Goal: Transaction & Acquisition: Purchase product/service

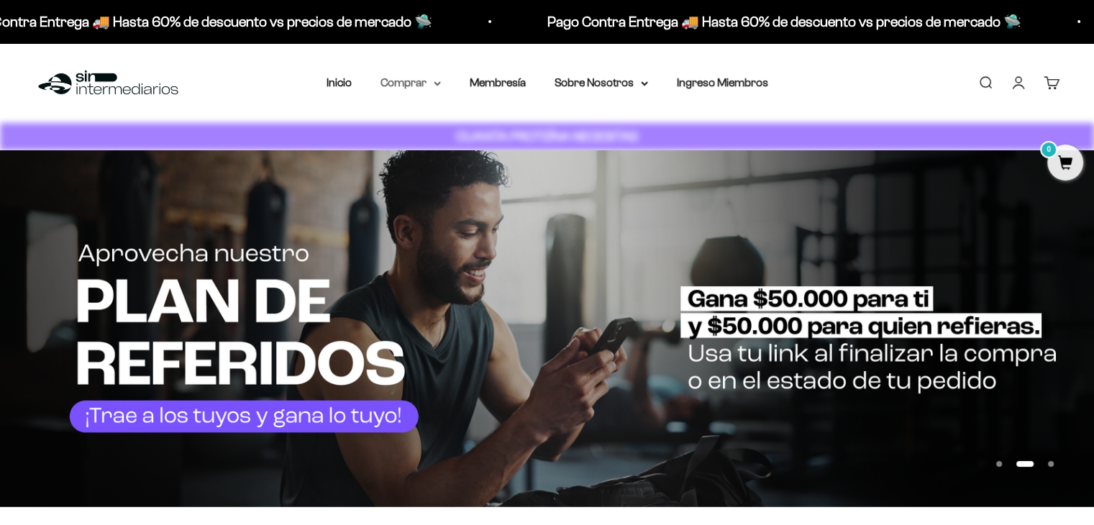
click at [437, 83] on icon at bounding box center [437, 83] width 6 height 3
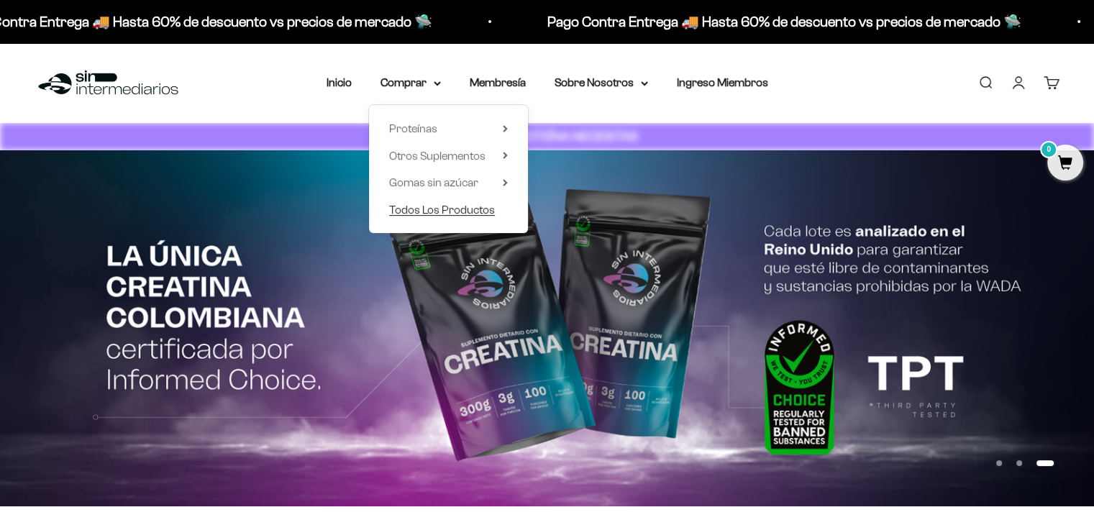
click at [427, 205] on span "Todos Los Productos" at bounding box center [442, 210] width 106 height 12
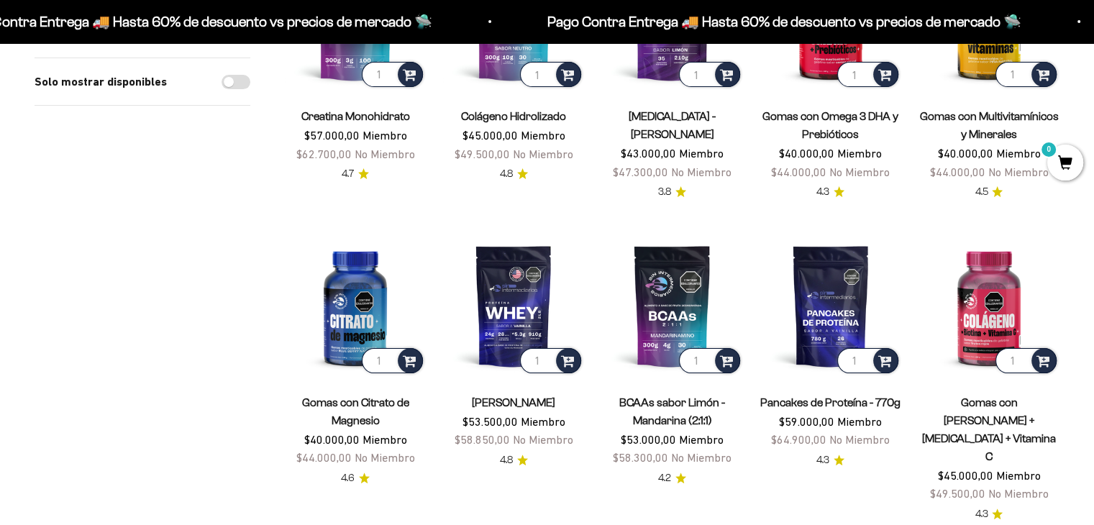
scroll to position [278, 0]
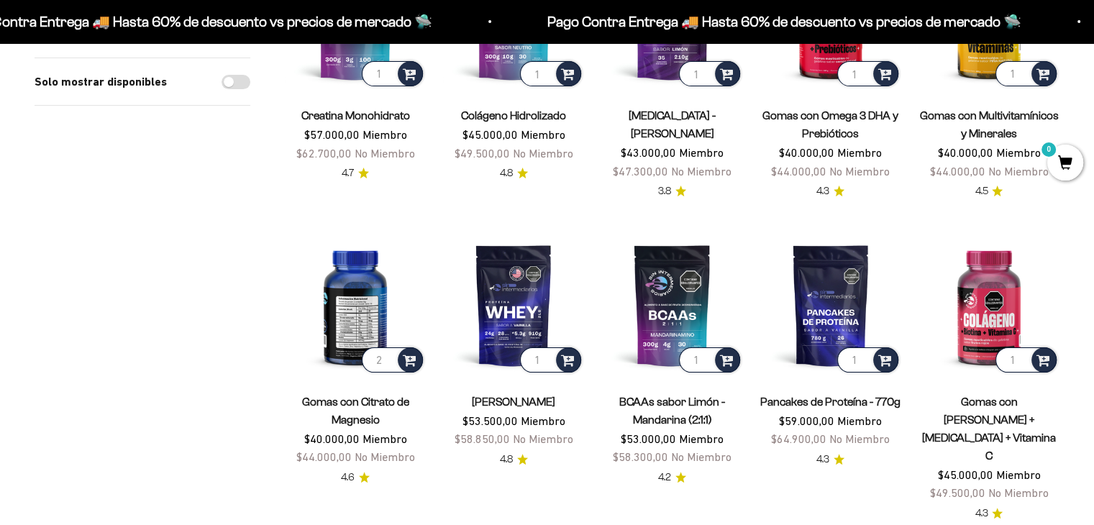
type input "2"
click at [386, 356] on input "2" at bounding box center [392, 359] width 61 height 25
click at [411, 363] on span at bounding box center [410, 359] width 14 height 17
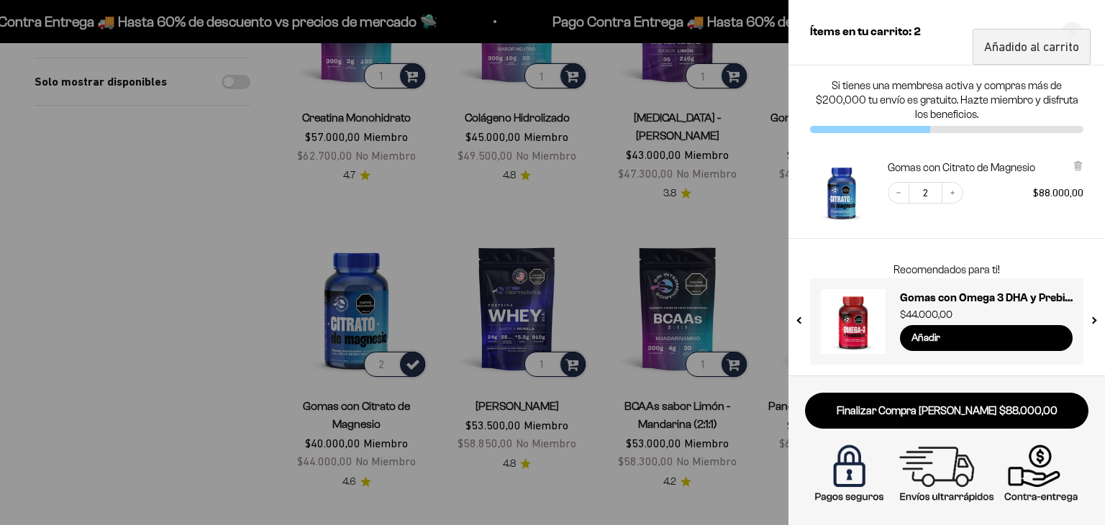
click at [163, 343] on div at bounding box center [552, 262] width 1105 height 525
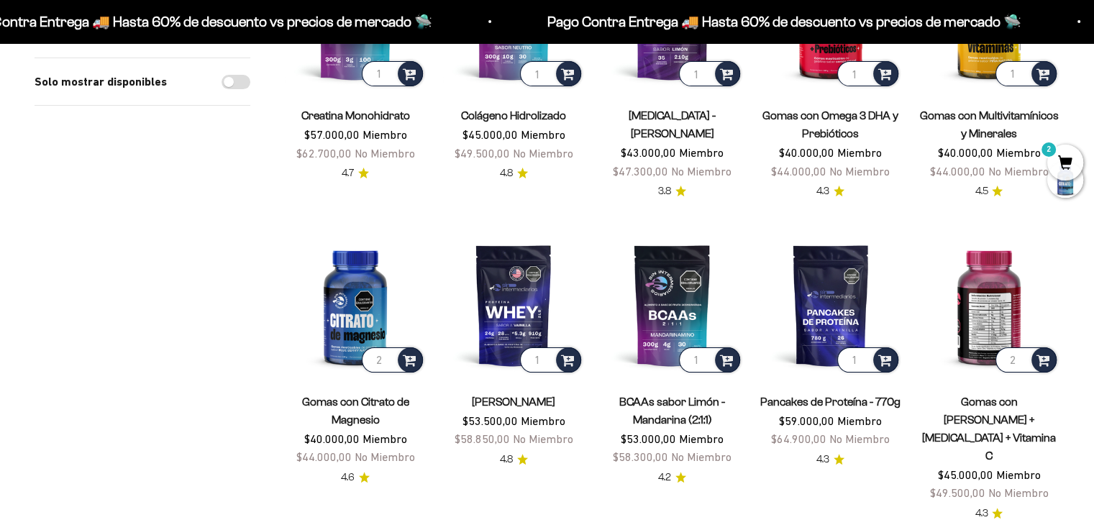
type input "2"
click at [1021, 353] on input "2" at bounding box center [1025, 359] width 61 height 25
click at [1048, 362] on span at bounding box center [1043, 359] width 14 height 17
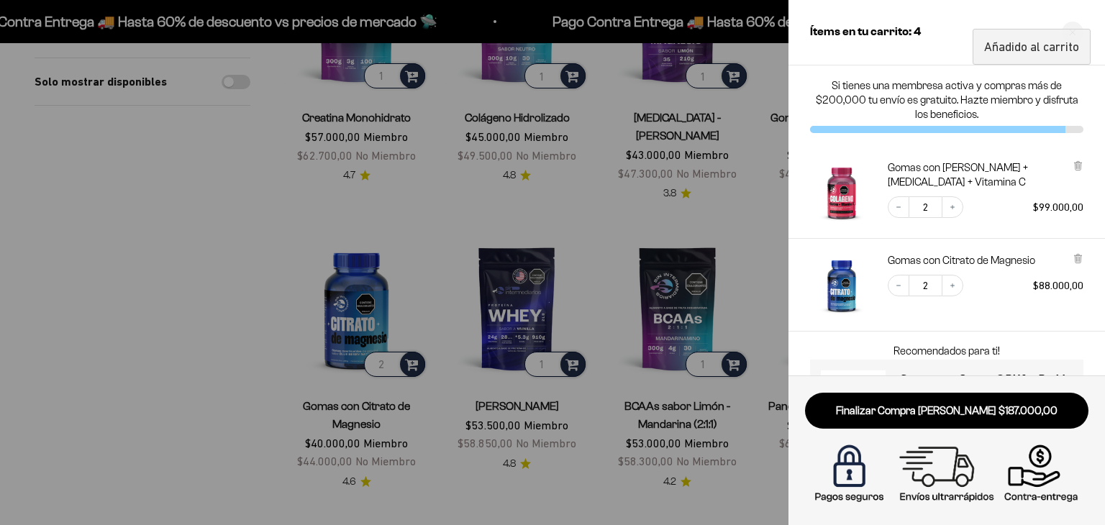
click at [229, 345] on div at bounding box center [552, 262] width 1105 height 525
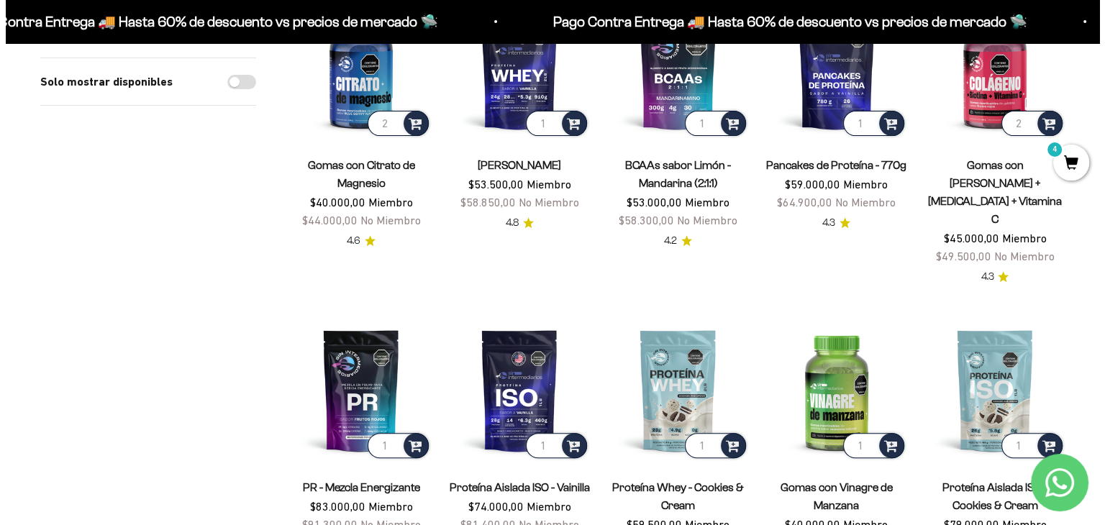
scroll to position [512, 0]
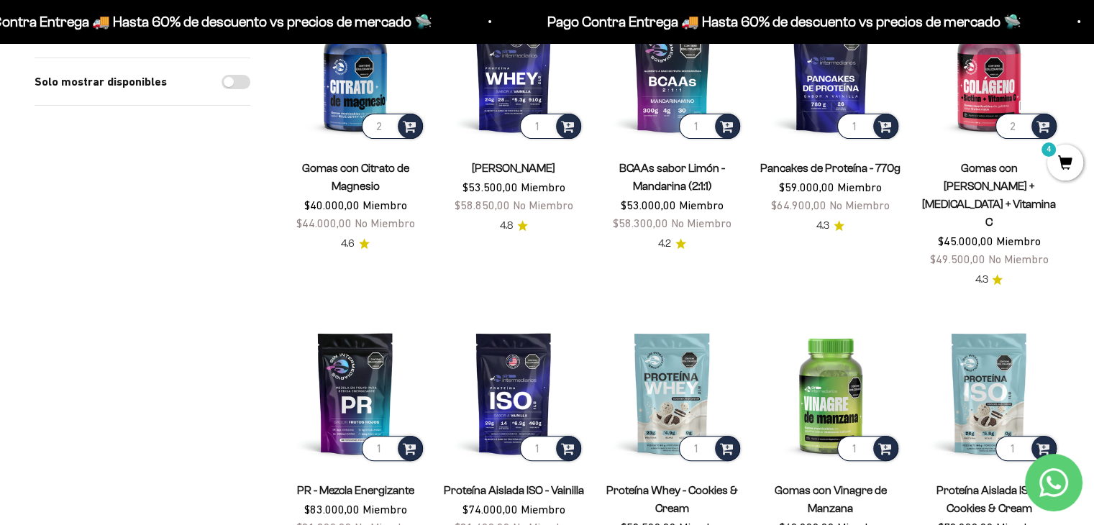
click at [1062, 165] on span "4" at bounding box center [1065, 163] width 36 height 36
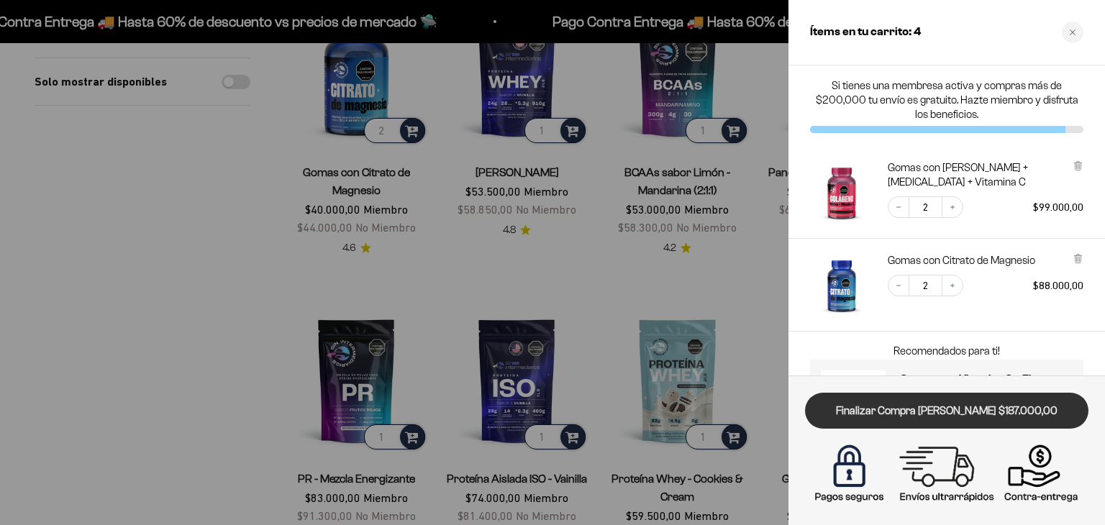
click at [902, 418] on link "Finalizar Compra [PERSON_NAME] $187.000,00" at bounding box center [946, 411] width 283 height 37
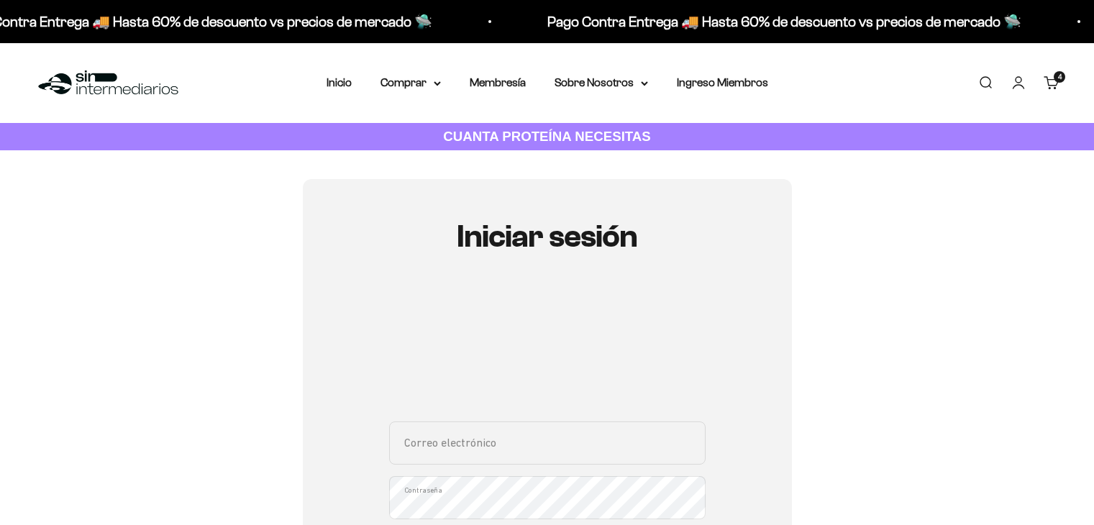
type input "sebas25mejia@gmail.com"
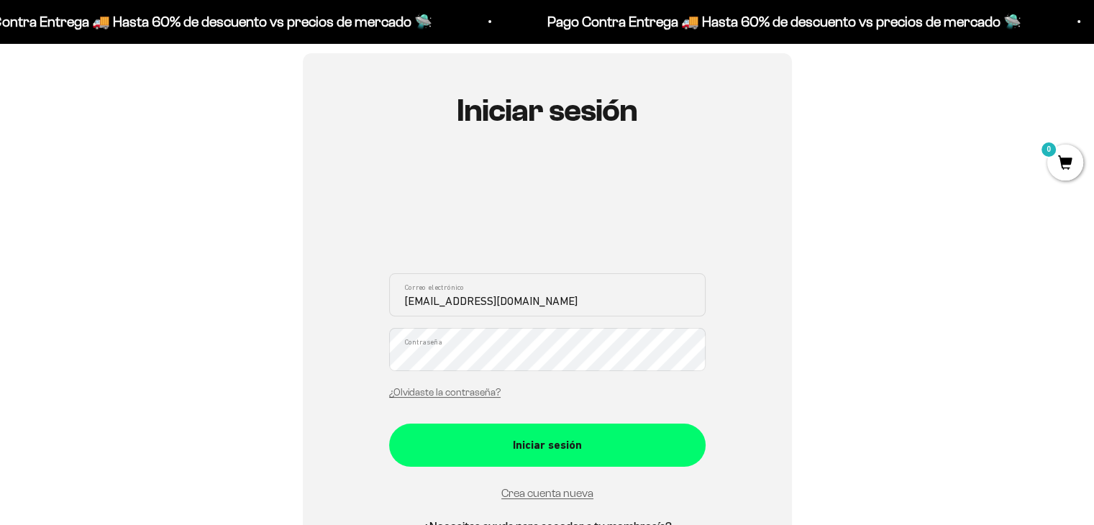
scroll to position [204, 0]
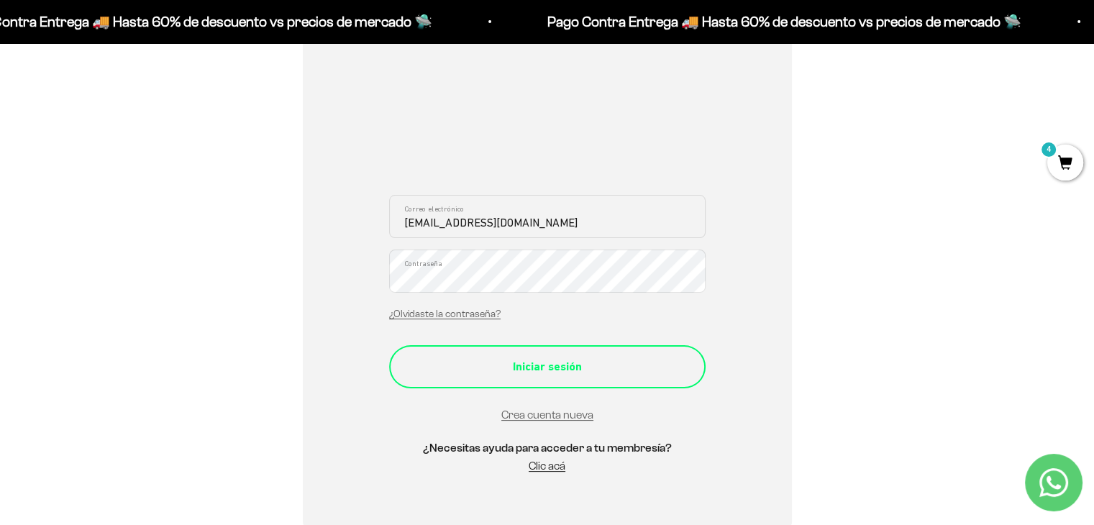
click at [389, 345] on button "Iniciar sesión" at bounding box center [547, 366] width 316 height 43
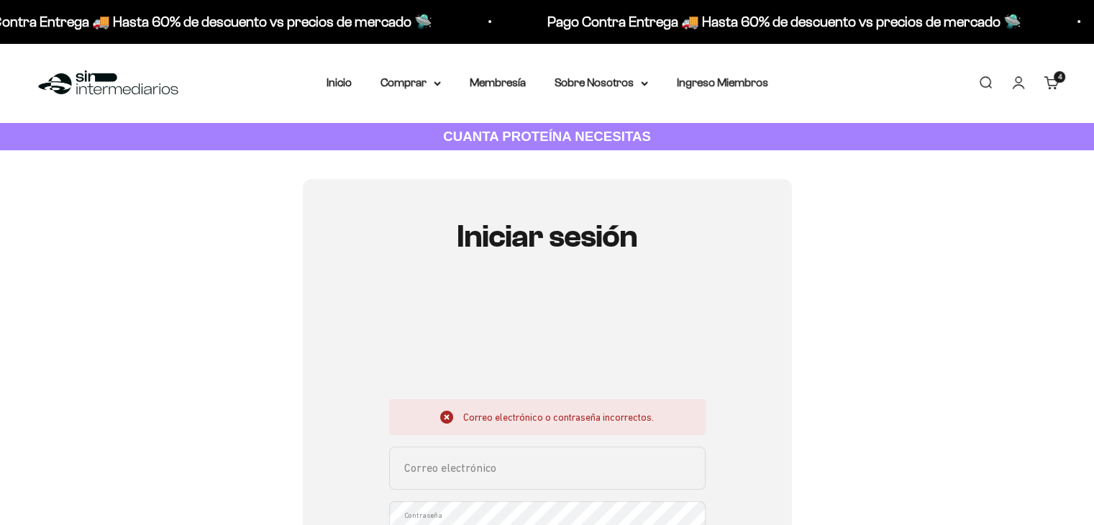
scroll to position [163, 0]
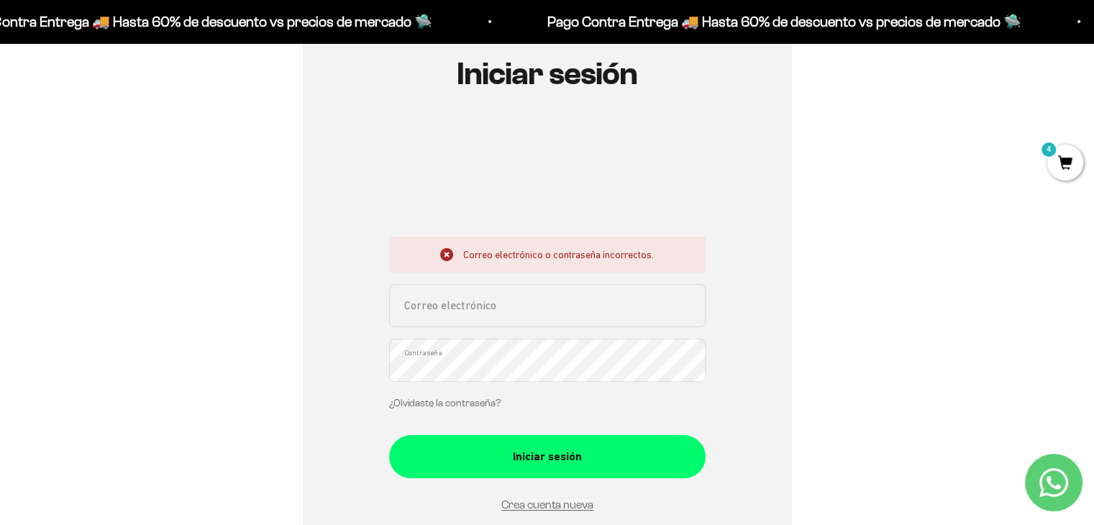
click at [464, 406] on link "¿Olvidaste la contraseña?" at bounding box center [444, 403] width 111 height 11
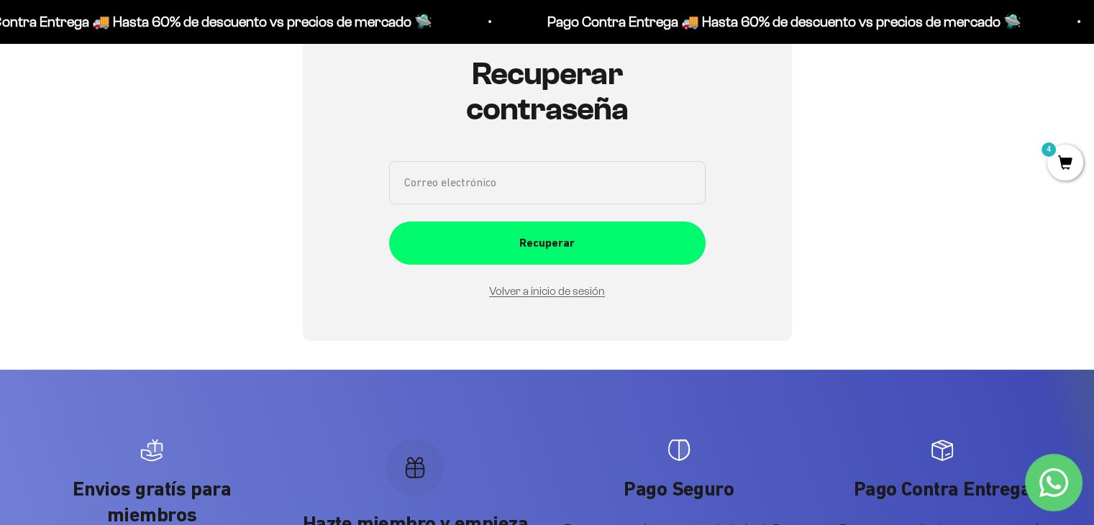
click at [526, 193] on input "Correo electrónico" at bounding box center [547, 182] width 316 height 43
type input "sebas25mejia@gmail.com"
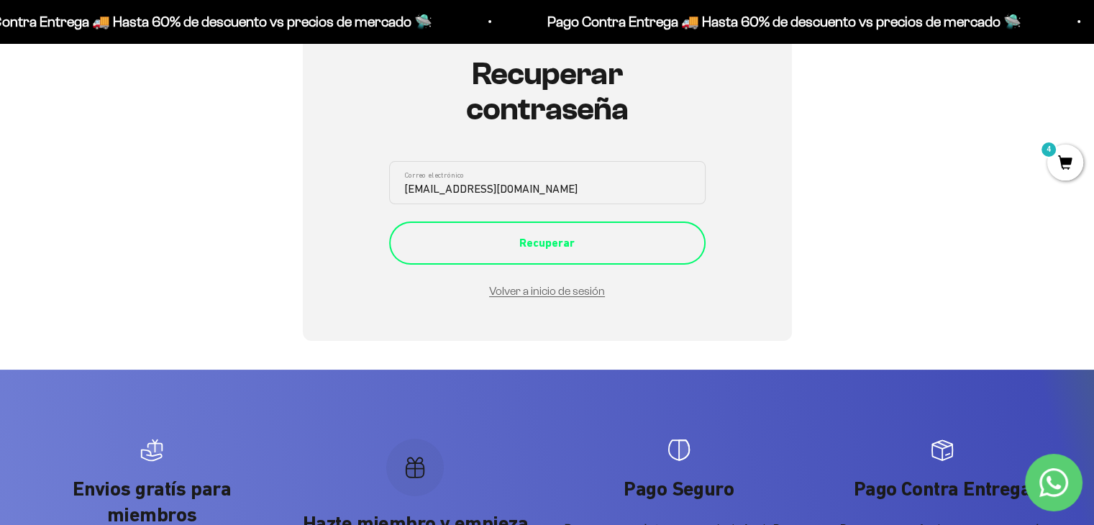
click at [535, 252] on button "Recuperar" at bounding box center [547, 243] width 316 height 43
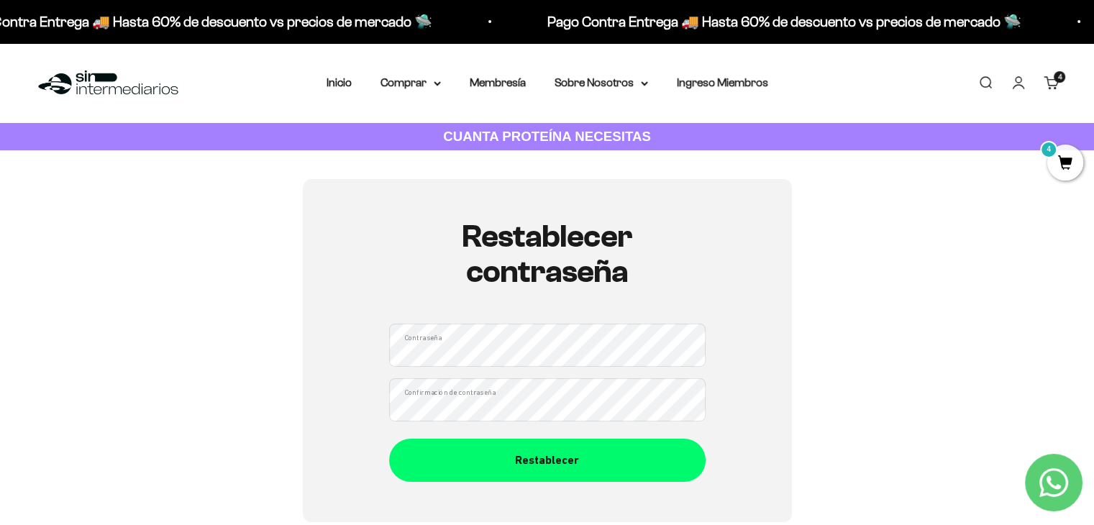
click at [389, 439] on button "Restablecer" at bounding box center [547, 460] width 316 height 43
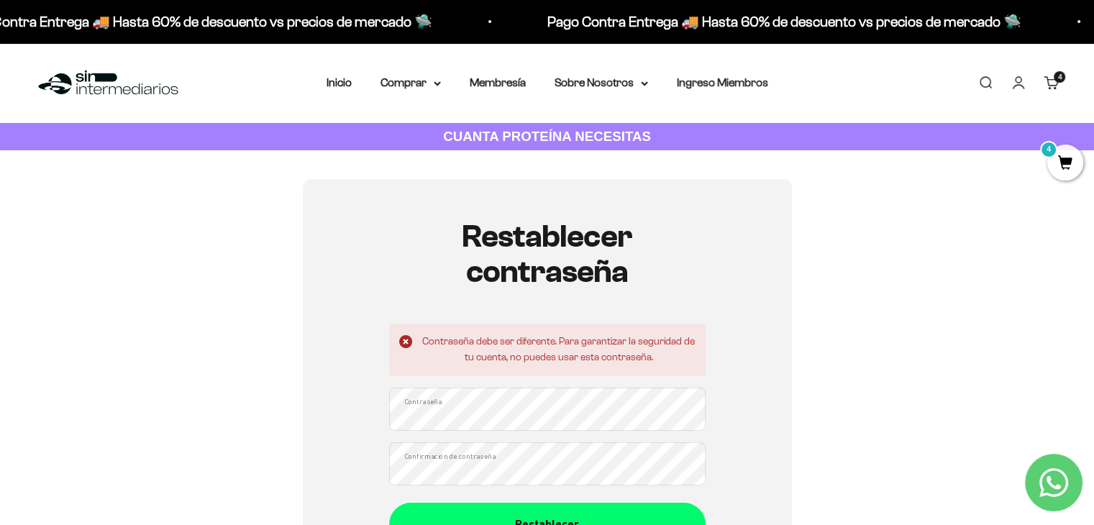
click at [1020, 78] on link "Iniciar sesión" at bounding box center [1019, 83] width 16 height 16
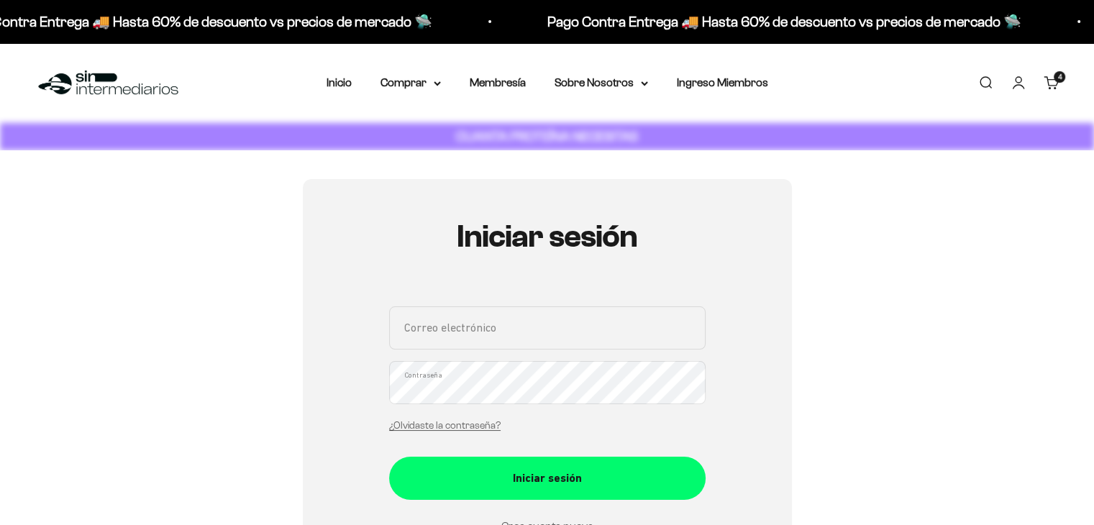
click at [435, 329] on input "Correo electrónico" at bounding box center [547, 327] width 316 height 43
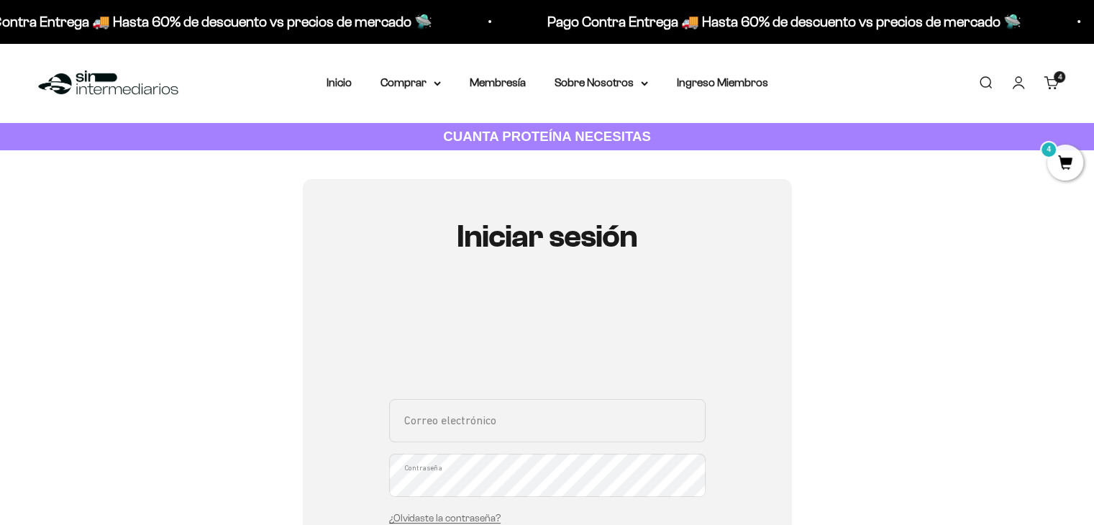
type input "sebas25mejia@gmail.com"
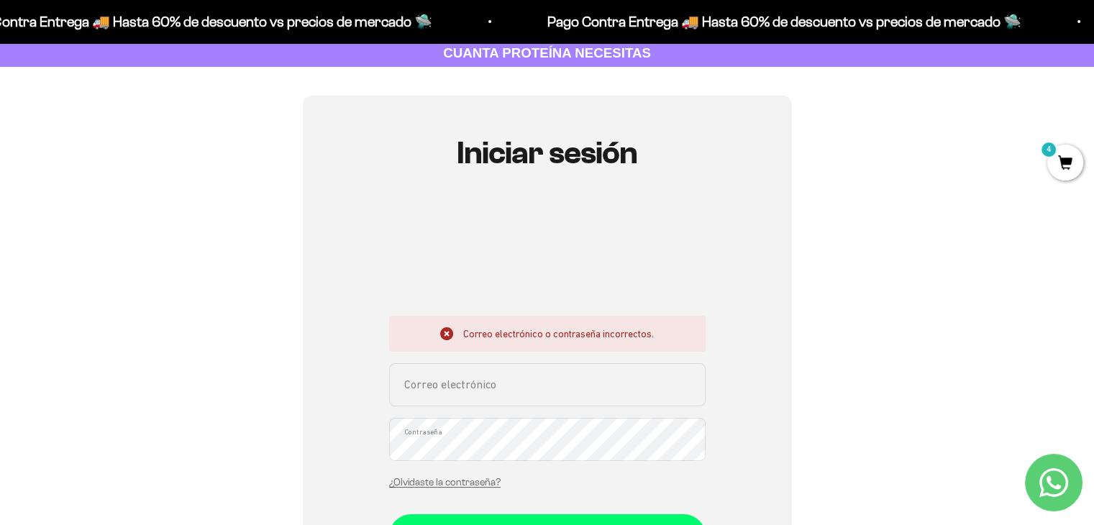
scroll to position [89, 0]
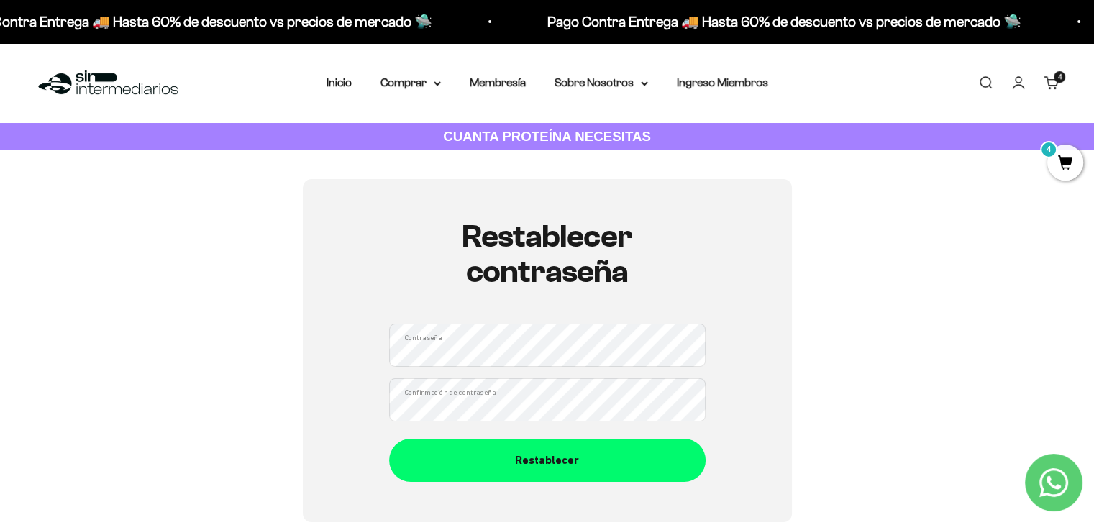
click at [389, 439] on button "Restablecer" at bounding box center [547, 460] width 316 height 43
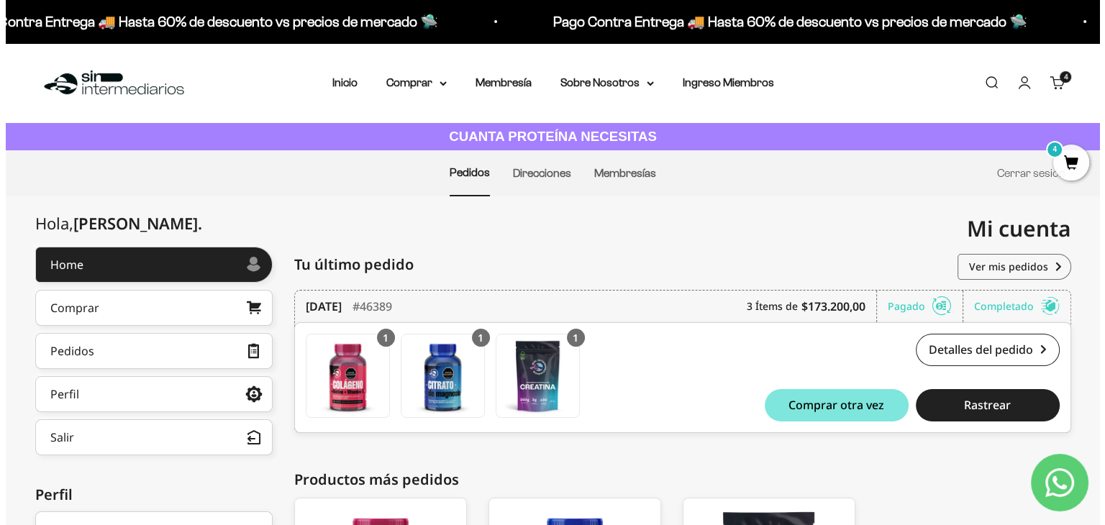
scroll to position [23, 0]
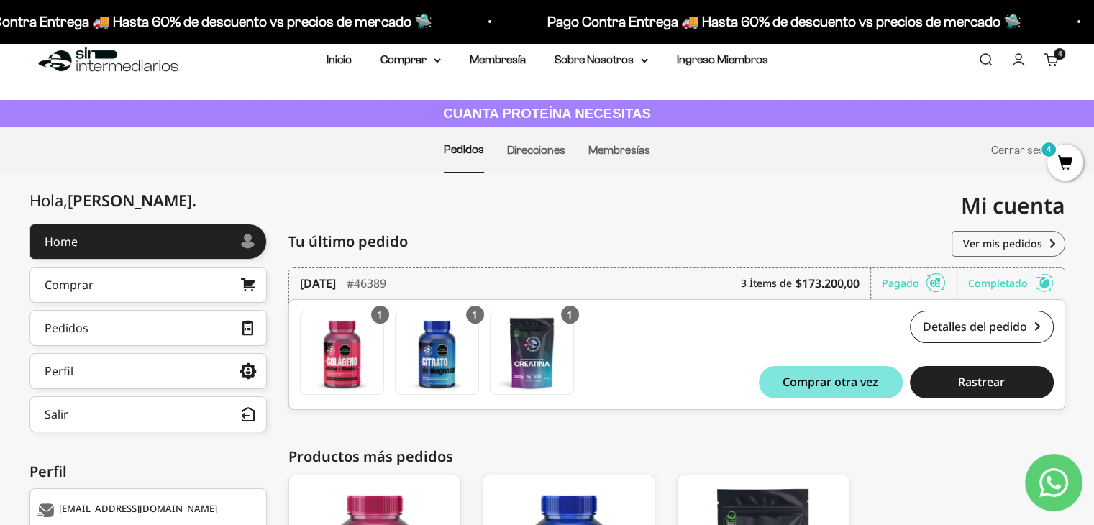
click at [1052, 54] on link "Carrito 4 artículos 4" at bounding box center [1052, 60] width 16 height 16
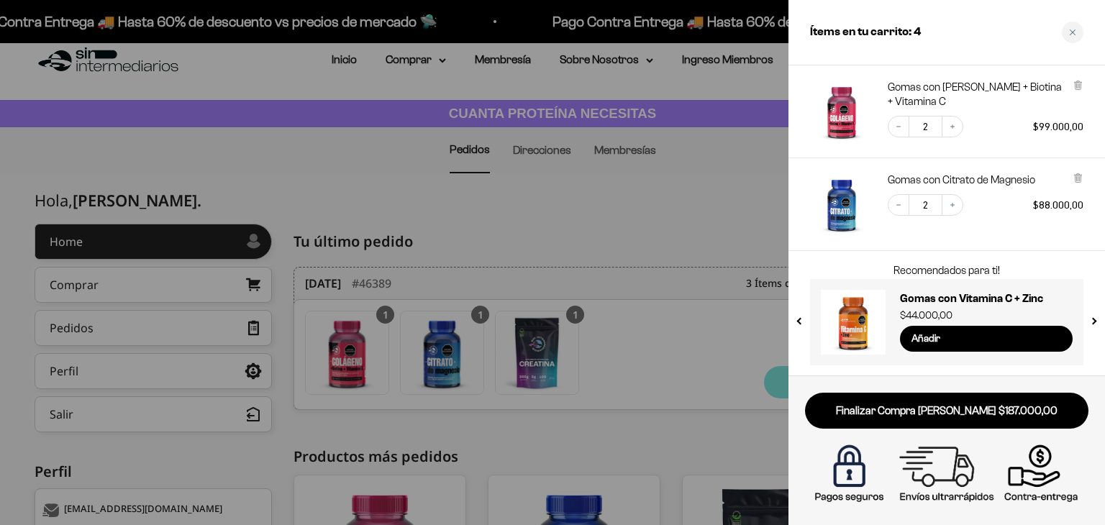
scroll to position [81, 0]
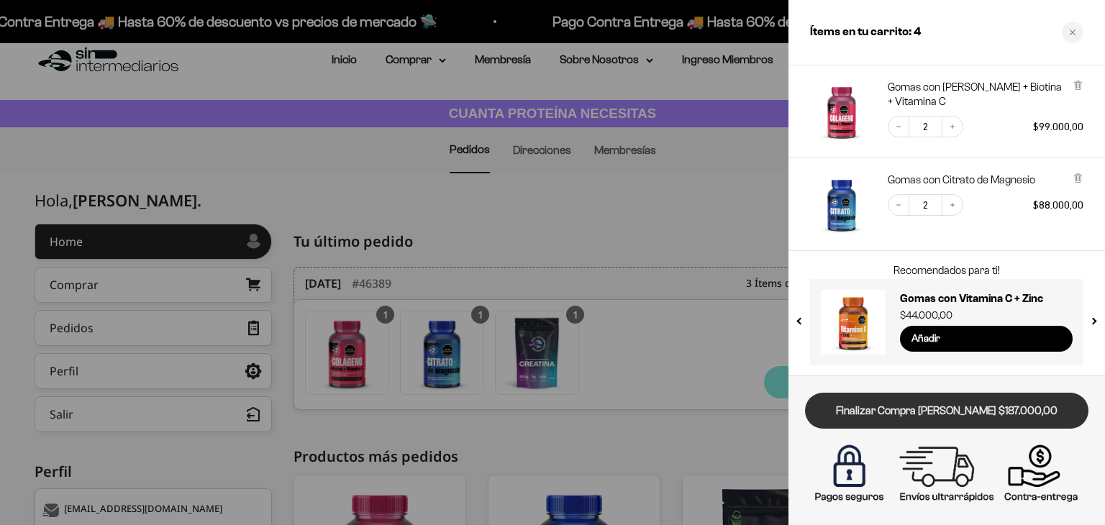
click at [930, 403] on link "Finalizar Compra [PERSON_NAME] $187.000,00" at bounding box center [946, 411] width 283 height 37
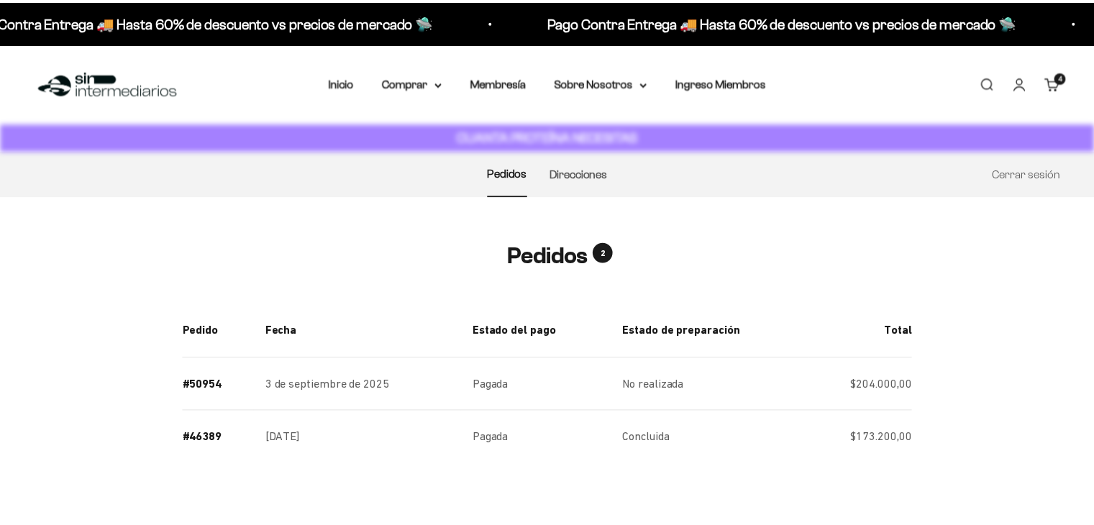
scroll to position [23, 0]
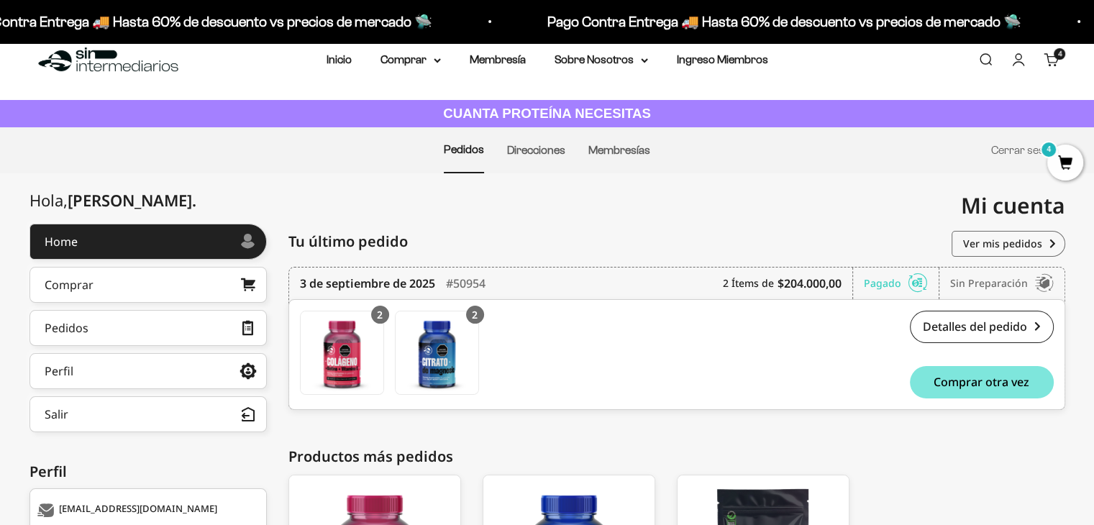
click at [1044, 68] on link "Carrito 4 artículos 4" at bounding box center [1052, 60] width 16 height 16
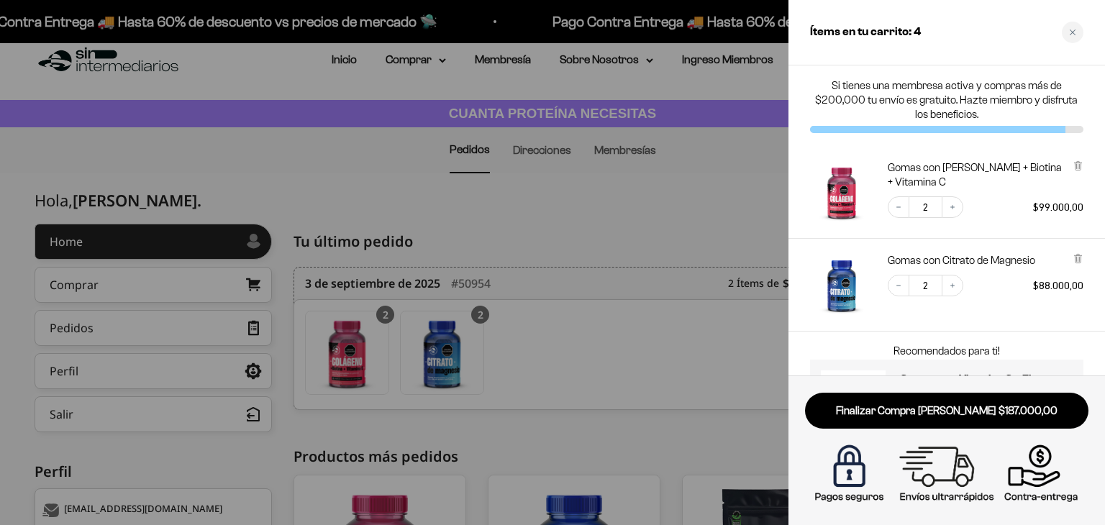
click at [1077, 171] on div at bounding box center [1077, 174] width 11 height 29
click at [1082, 257] on icon at bounding box center [1077, 258] width 11 height 11
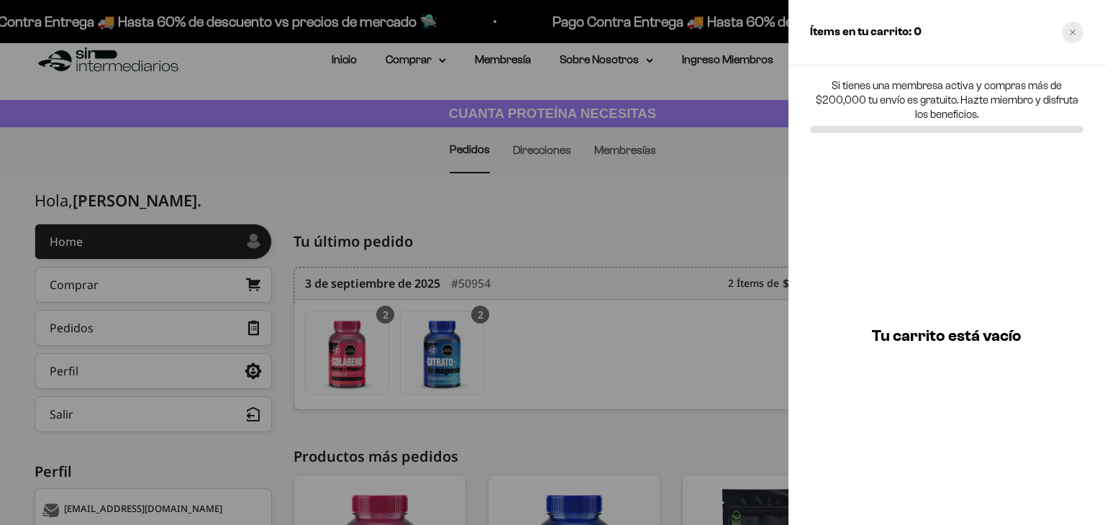
click at [1072, 31] on icon "Close cart" at bounding box center [1072, 32] width 7 height 7
